Goal: Task Accomplishment & Management: Manage account settings

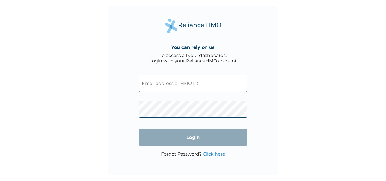
type input "LMG/10201/A"
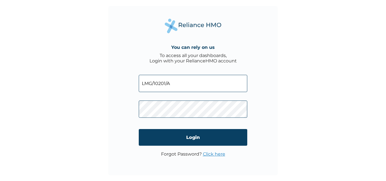
click at [174, 83] on input "LMG/10201/A" at bounding box center [193, 83] width 109 height 17
click at [228, 13] on div "You can rely on us To access all your dashboards, Login with your RelianceHMO a…" at bounding box center [193, 91] width 170 height 170
